Goal: Check status: Check status

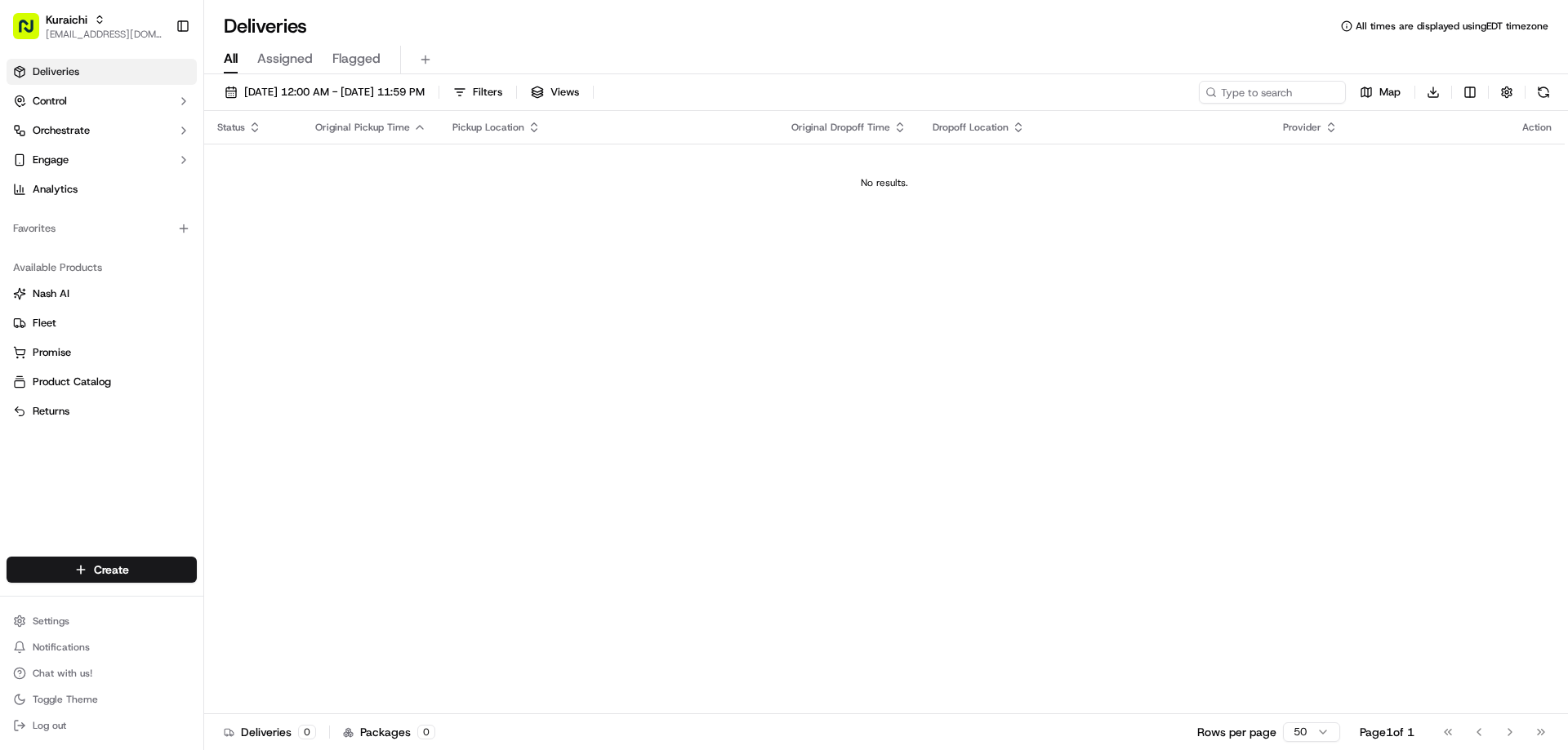
click at [56, 67] on span "Deliveries" at bounding box center [56, 72] width 46 height 15
click at [63, 94] on span "Control" at bounding box center [49, 101] width 34 height 15
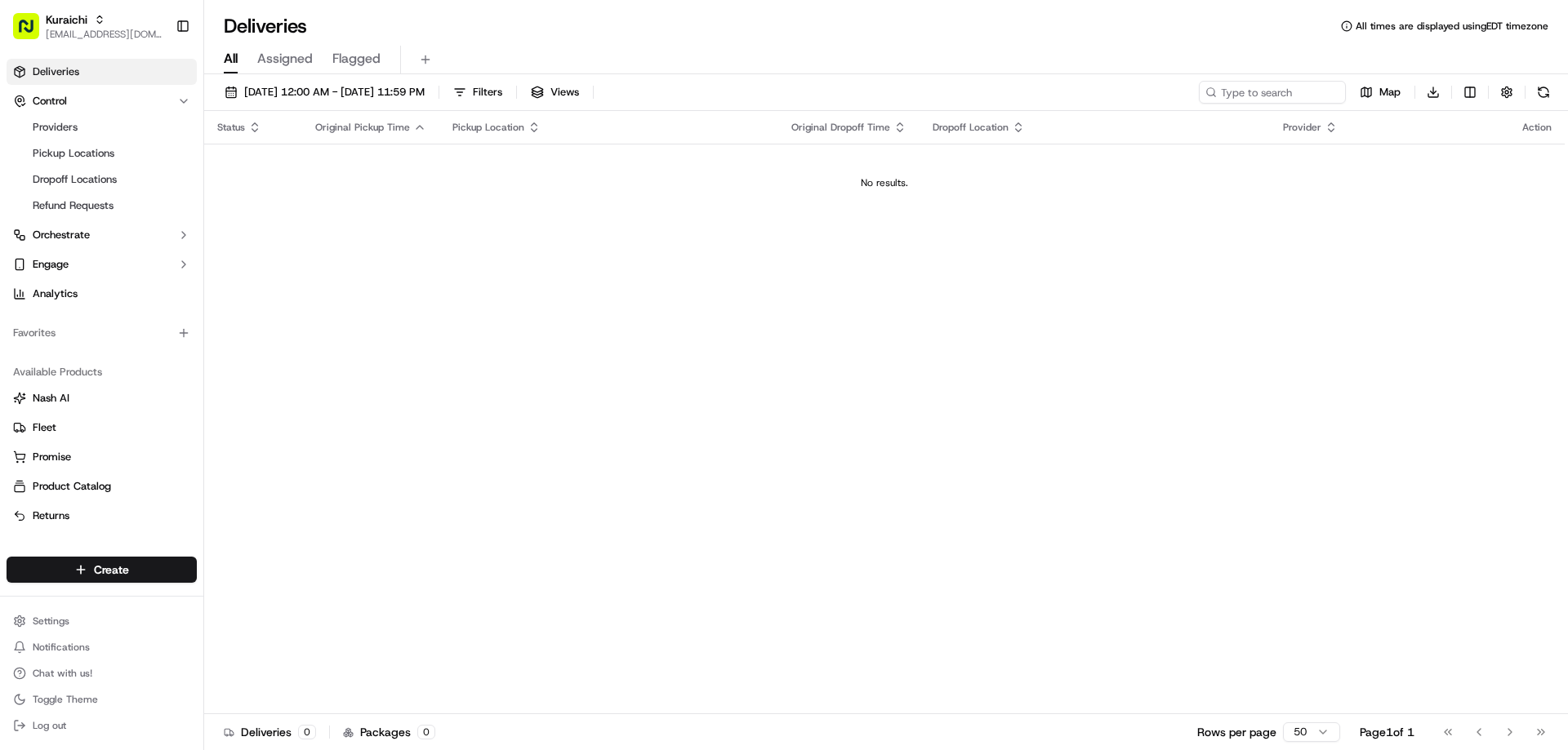
click at [68, 75] on span "Deliveries" at bounding box center [56, 72] width 46 height 15
click at [289, 59] on span "Assigned" at bounding box center [284, 59] width 56 height 20
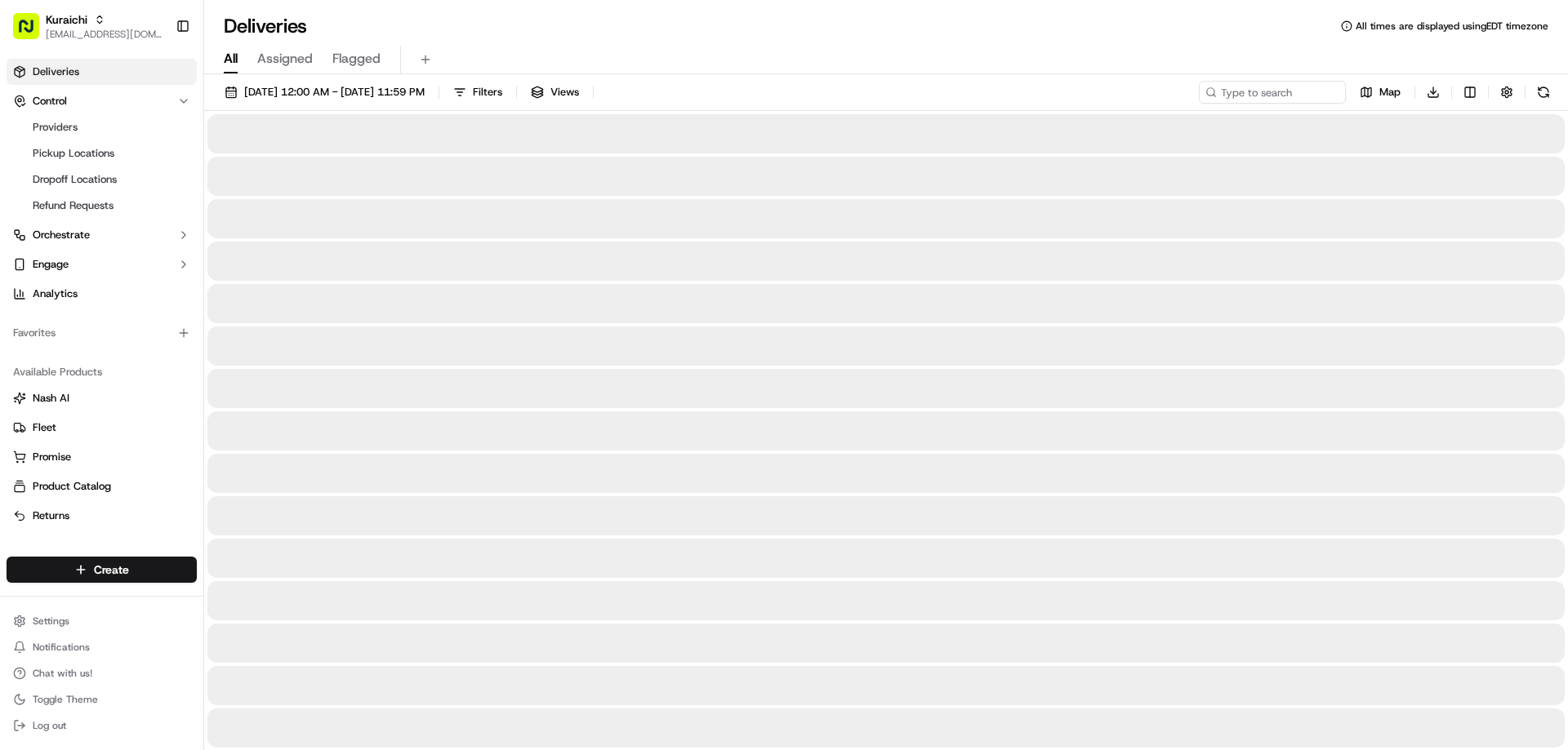
click at [232, 56] on span "All" at bounding box center [230, 59] width 14 height 20
